Goal: Task Accomplishment & Management: Complete application form

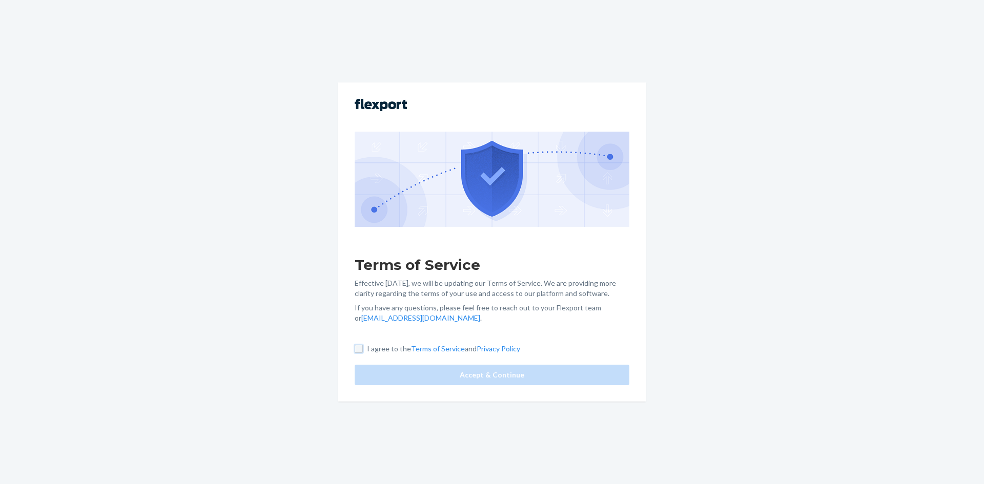
click at [356, 349] on input "I agree to the Terms of Service and Privacy Policy" at bounding box center [359, 349] width 8 height 8
checkbox input "true"
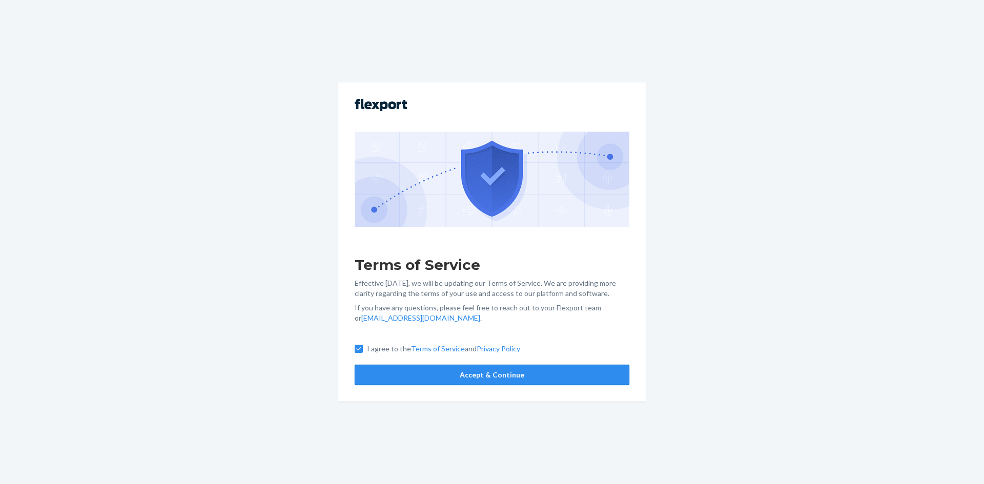
click at [375, 373] on button "Accept & Continue" at bounding box center [492, 375] width 275 height 20
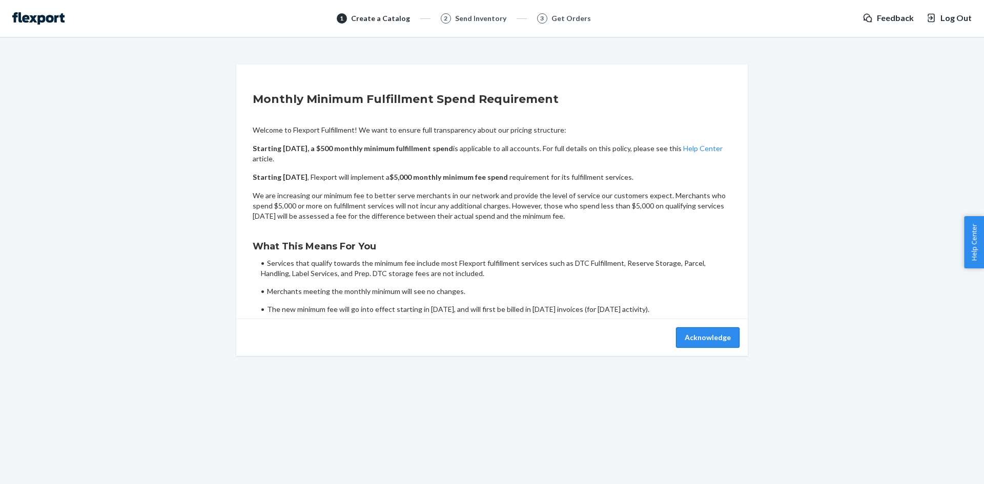
click at [726, 340] on button "Acknowledge" at bounding box center [708, 337] width 64 height 20
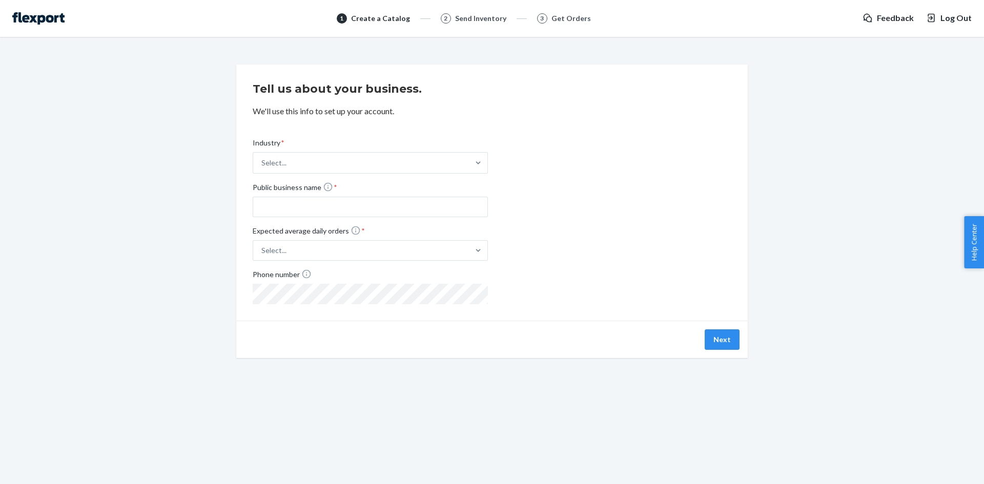
click at [807, 141] on div "Tell us about your business. We'll use this info to set up your account. Indust…" at bounding box center [492, 212] width 968 height 294
